Goal: Check status: Check status

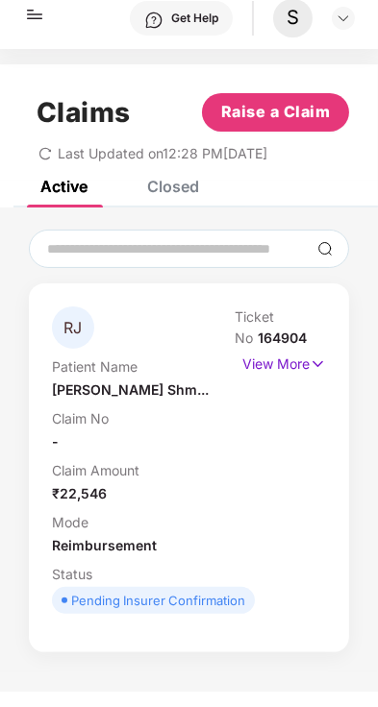
scroll to position [43, 0]
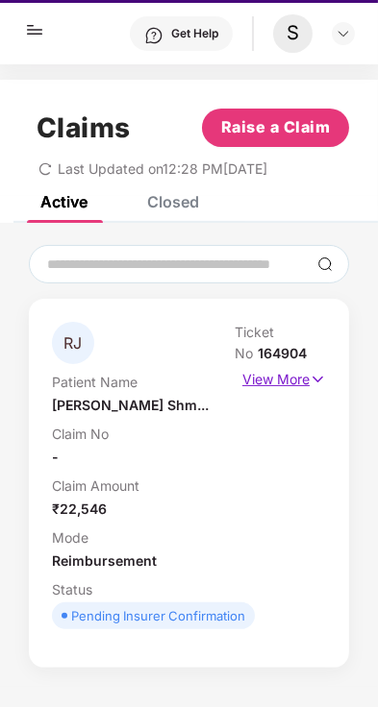
click at [309, 378] on p "View More" at bounding box center [284, 377] width 84 height 26
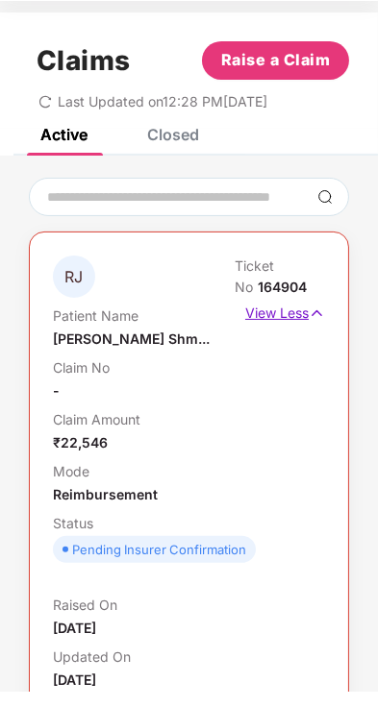
scroll to position [0, 0]
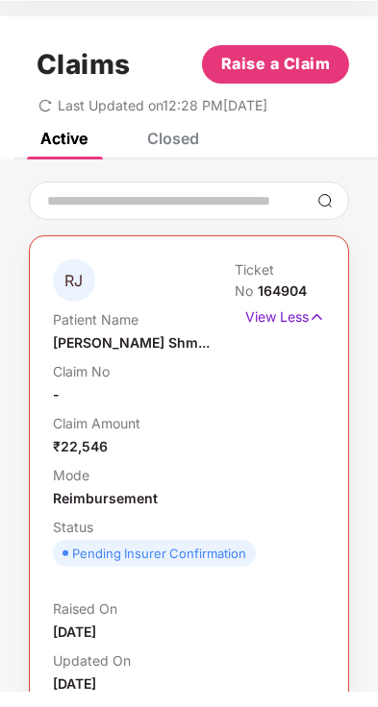
click at [180, 144] on div "Claims Raise a Claim Last Updated on 12:28 PM[DATE]" at bounding box center [189, 90] width 378 height 116
click at [165, 152] on div "Closed" at bounding box center [173, 153] width 52 height 19
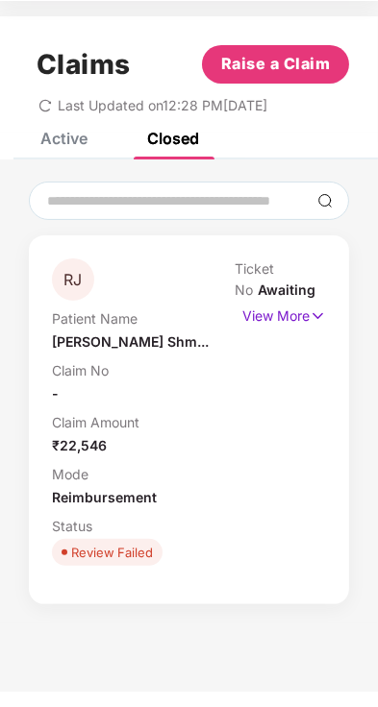
click at [310, 301] on span "Awaiting" at bounding box center [287, 305] width 58 height 16
click at [309, 328] on p "View More" at bounding box center [284, 329] width 84 height 26
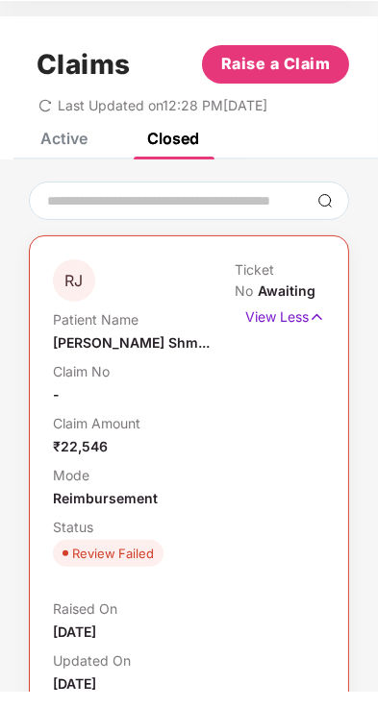
click at [84, 155] on div "Active" at bounding box center [63, 153] width 47 height 19
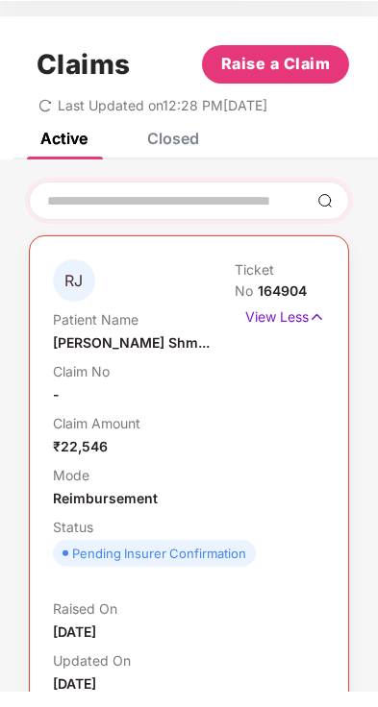
click at [325, 206] on div at bounding box center [189, 216] width 320 height 38
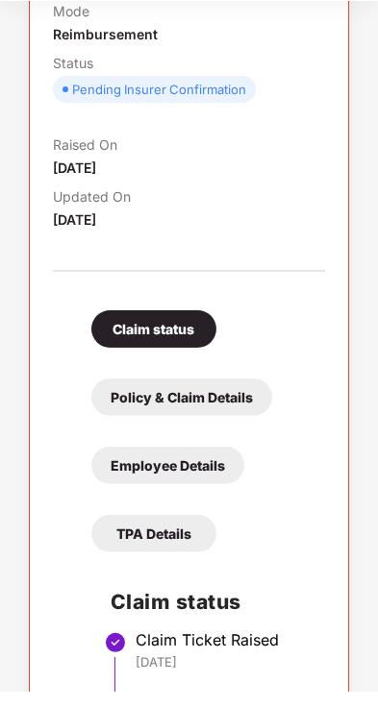
scroll to position [478, 0]
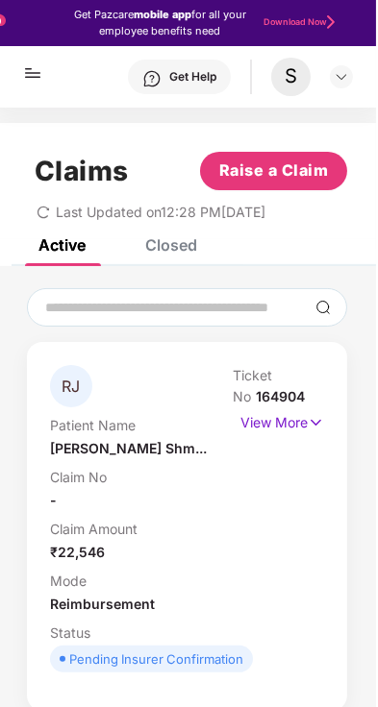
click at [51, 214] on icon "redo" at bounding box center [44, 212] width 13 height 13
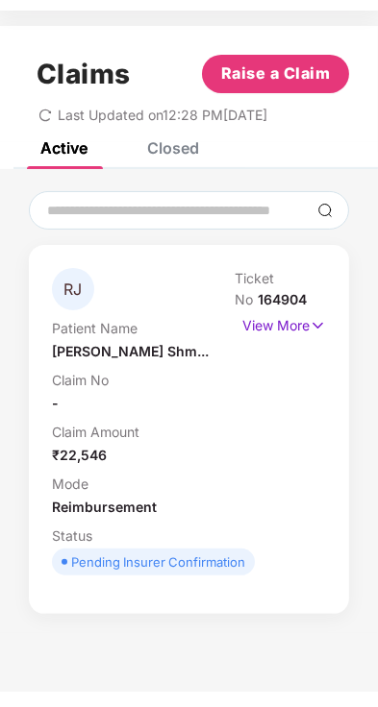
scroll to position [91, 0]
